Goal: Task Accomplishment & Management: Manage account settings

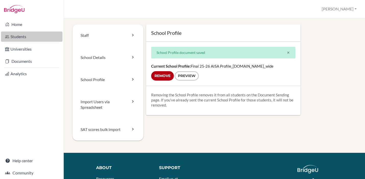
click at [23, 36] on link "Students" at bounding box center [31, 37] width 61 height 10
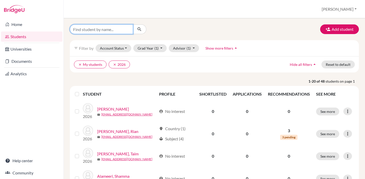
click at [92, 30] on input "Find student by name..." at bounding box center [101, 29] width 63 height 10
type input "nahyan"
click button "submit" at bounding box center [140, 29] width 14 height 10
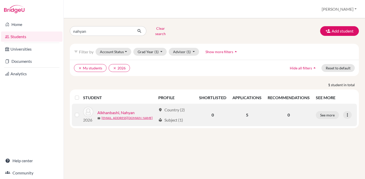
click at [123, 110] on link "Alkhanbashi, Nahyan" at bounding box center [115, 113] width 37 height 6
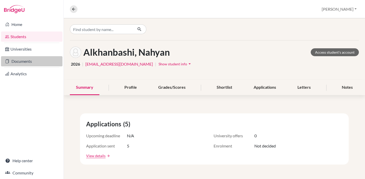
click at [22, 61] on link "Documents" at bounding box center [31, 61] width 61 height 10
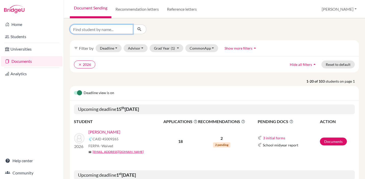
click at [93, 30] on input "Find student by name..." at bounding box center [101, 29] width 63 height 10
type input "nahyan"
click button "submit" at bounding box center [140, 29] width 14 height 10
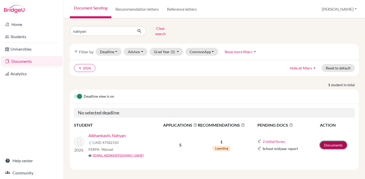
click at [330, 142] on link "Documents" at bounding box center [333, 145] width 27 height 8
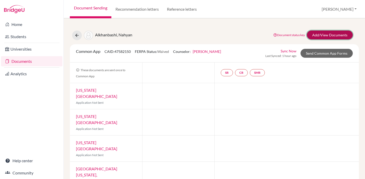
click at [331, 35] on link "Add/View Documents" at bounding box center [330, 35] width 46 height 9
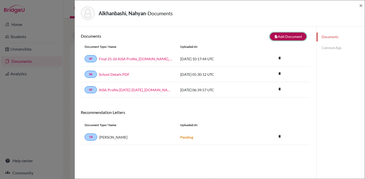
click at [287, 35] on button "note_add Add Document" at bounding box center [288, 37] width 36 height 8
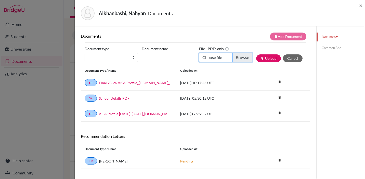
click at [244, 59] on input "Choose file" at bounding box center [225, 58] width 53 height 10
type input "C:\fakepath\AISA_Transcript_official_S1 Alkhanbashi, Nahyan.pdf"
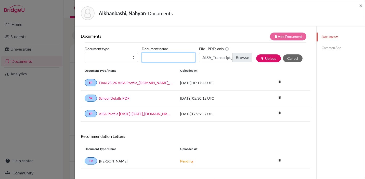
click at [165, 59] on input "Document name" at bounding box center [168, 58] width 53 height 10
type input "S"
type input "T1 Transcript"
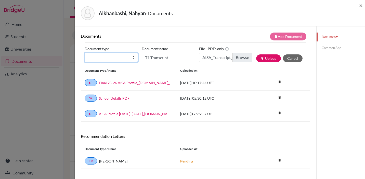
click at [130, 59] on select "Change explanation for Common App reports Counselor recommendation Internationa…" at bounding box center [111, 58] width 53 height 10
select select "2"
click at [85, 53] on select "Change explanation for Common App reports Counselor recommendation Internationa…" at bounding box center [111, 58] width 53 height 10
click at [271, 58] on button "publish Upload" at bounding box center [268, 59] width 25 height 8
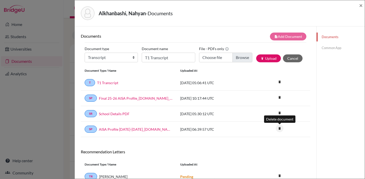
click at [280, 130] on icon "delete" at bounding box center [280, 129] width 8 height 8
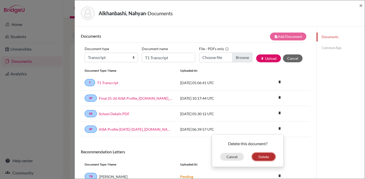
click at [261, 158] on button "Delete" at bounding box center [263, 157] width 23 height 8
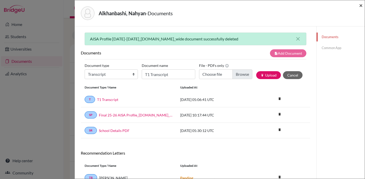
click at [362, 4] on span "×" at bounding box center [361, 5] width 4 height 7
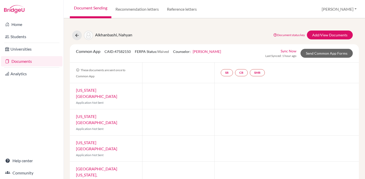
scroll to position [17, 0]
